Goal: Task Accomplishment & Management: Manage account settings

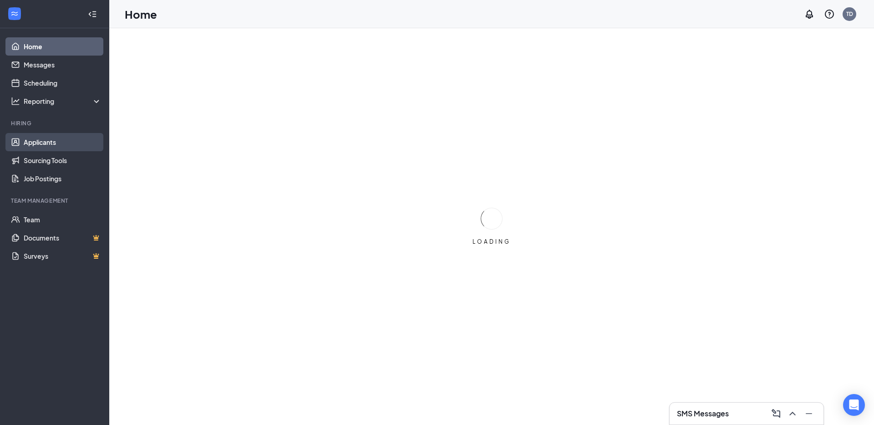
click at [44, 142] on link "Applicants" at bounding box center [63, 142] width 78 height 18
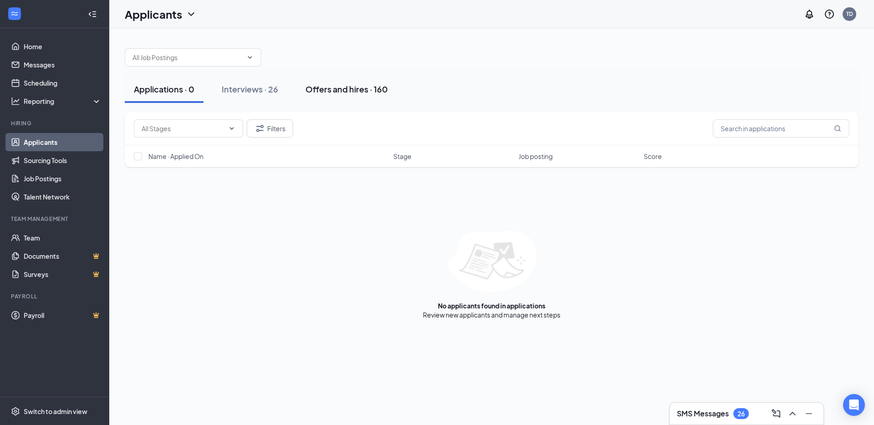
click at [323, 92] on div "Offers and hires · 160" at bounding box center [347, 88] width 82 height 11
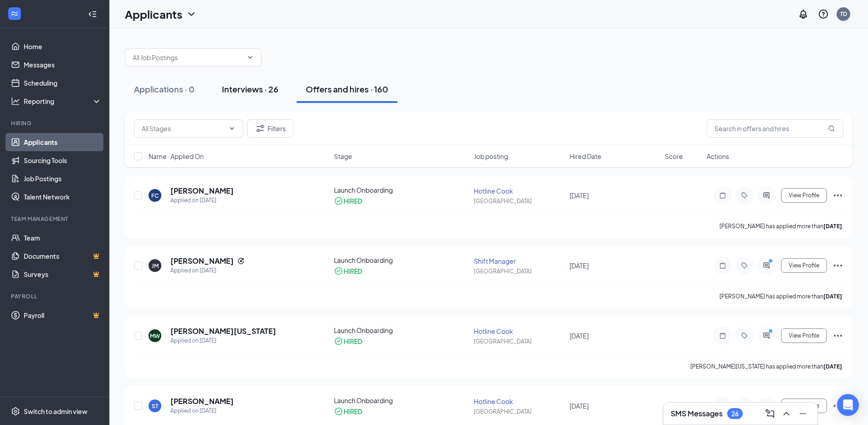
click at [259, 86] on div "Interviews · 26" at bounding box center [250, 88] width 56 height 11
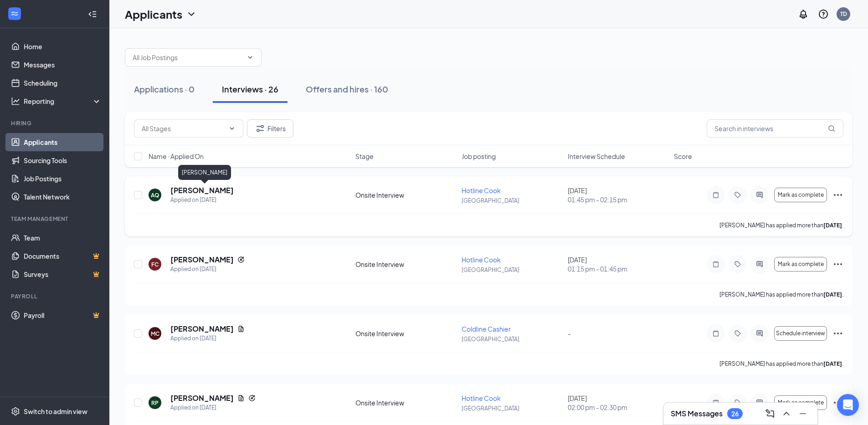
click at [234, 194] on h5 "[PERSON_NAME]" at bounding box center [201, 190] width 63 height 10
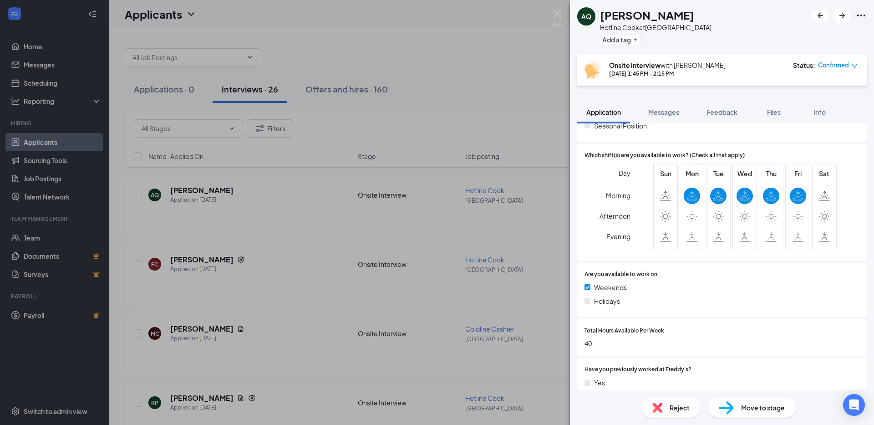
scroll to position [319, 0]
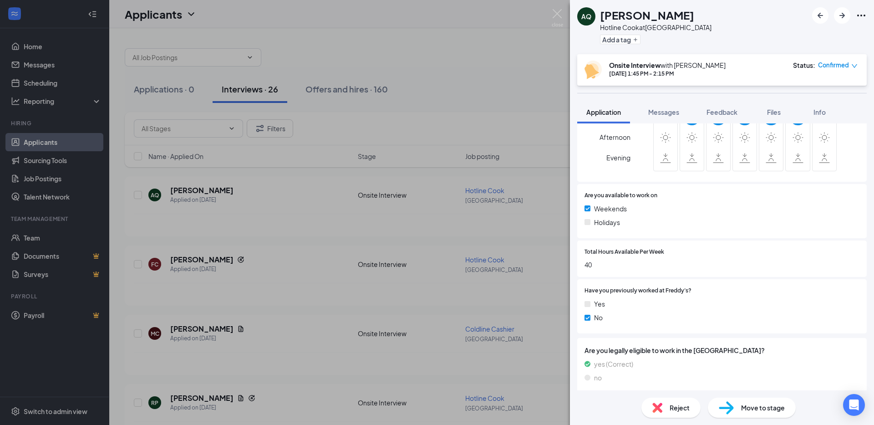
click at [761, 413] on div "Move to stage" at bounding box center [752, 408] width 88 height 20
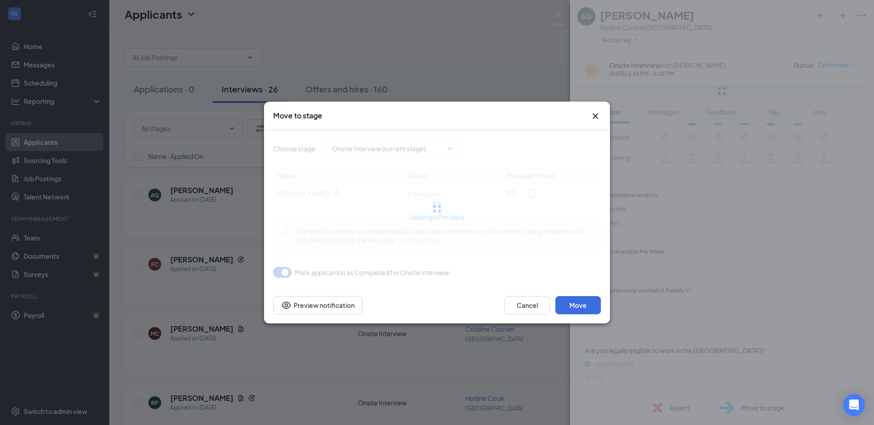
type input "Welcome Notication (next stage)"
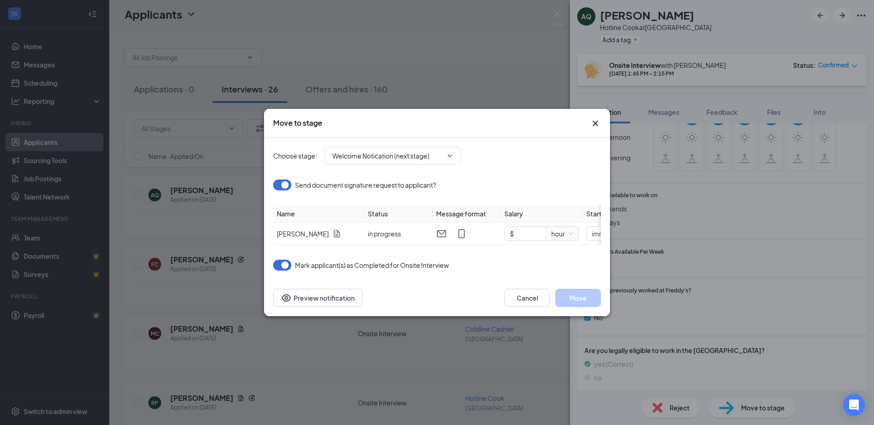
scroll to position [0, 118]
click at [502, 232] on span "immediately" at bounding box center [500, 234] width 53 height 14
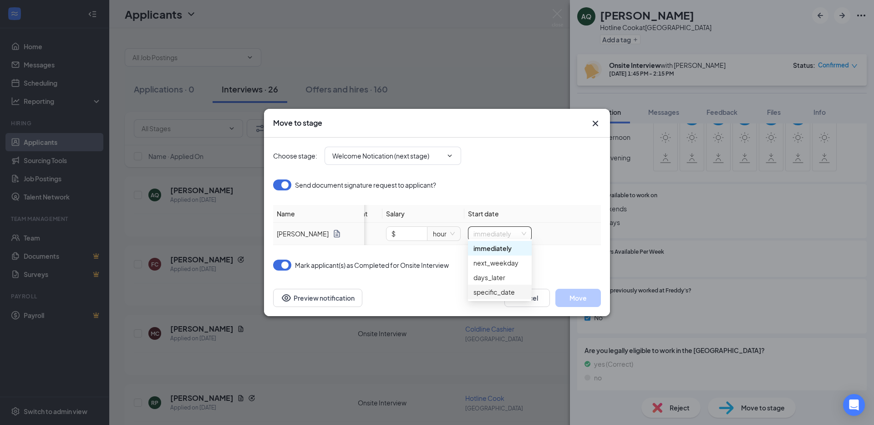
click at [478, 296] on div "specific_date" at bounding box center [500, 292] width 53 height 10
click at [569, 230] on input "[DATE]" at bounding box center [560, 234] width 48 height 10
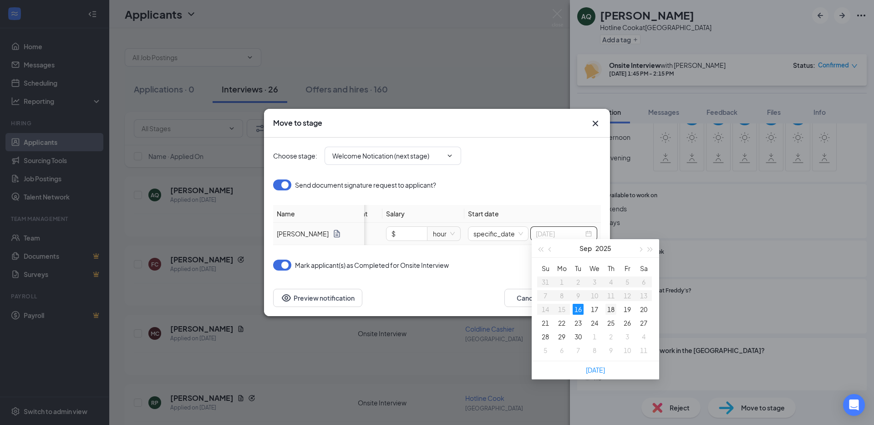
type input "[DATE]"
click at [615, 311] on div "18" at bounding box center [611, 309] width 11 height 11
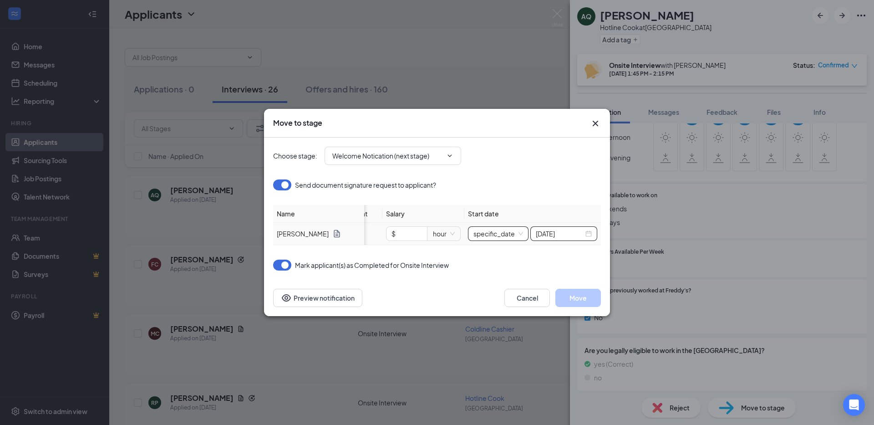
click at [490, 230] on span "specific_date" at bounding box center [499, 234] width 50 height 14
click at [400, 229] on input "$" at bounding box center [407, 234] width 41 height 14
type input "$ 16.5"
click at [579, 296] on button "Move" at bounding box center [579, 298] width 46 height 18
